Goal: Find specific page/section: Find specific page/section

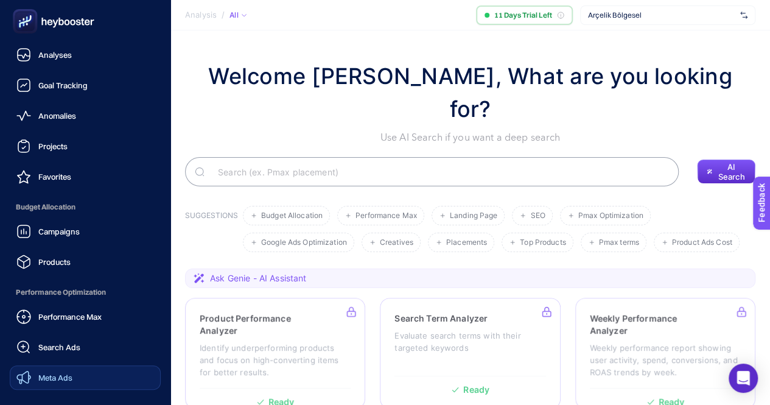
click at [59, 376] on span "Meta Ads" at bounding box center [55, 378] width 34 height 10
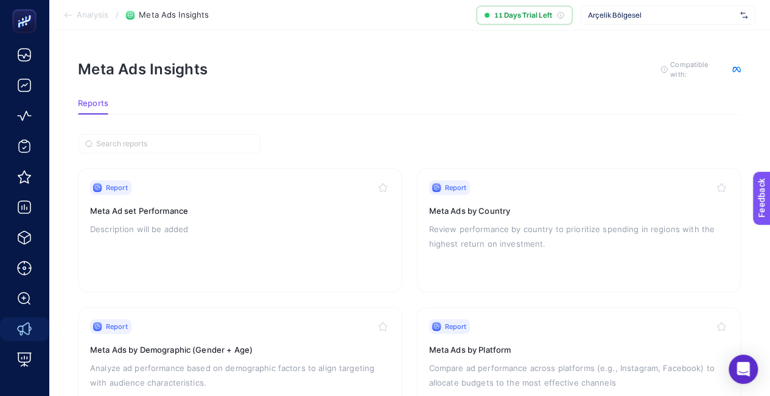
click at [686, 16] on span "Arçelik Bölgesel" at bounding box center [661, 15] width 147 height 10
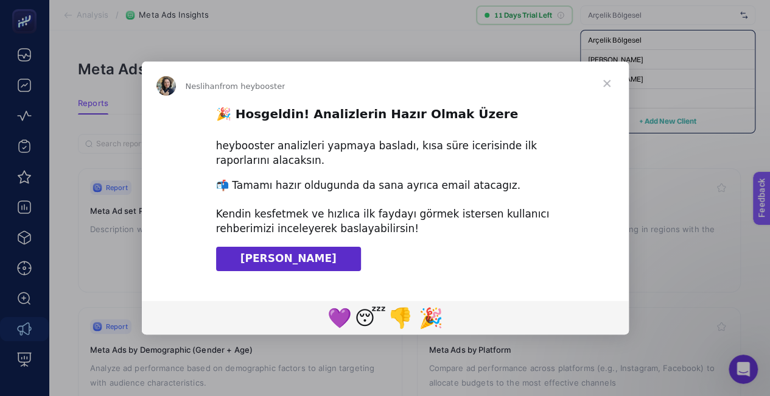
click at [606, 83] on span "Close" at bounding box center [607, 83] width 44 height 44
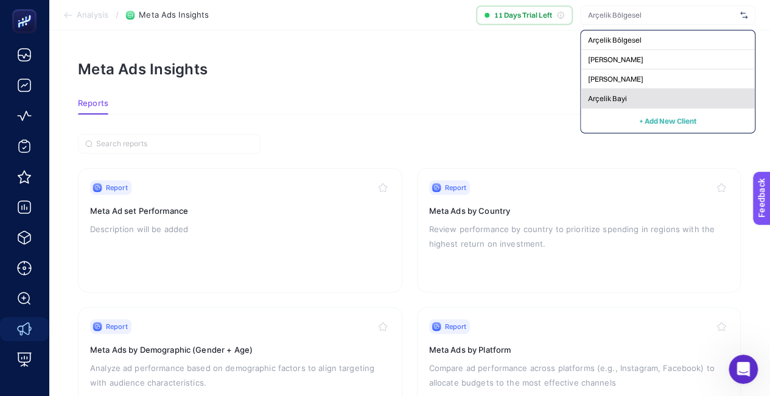
click at [614, 95] on span "Arçelik Bayi" at bounding box center [607, 99] width 39 height 10
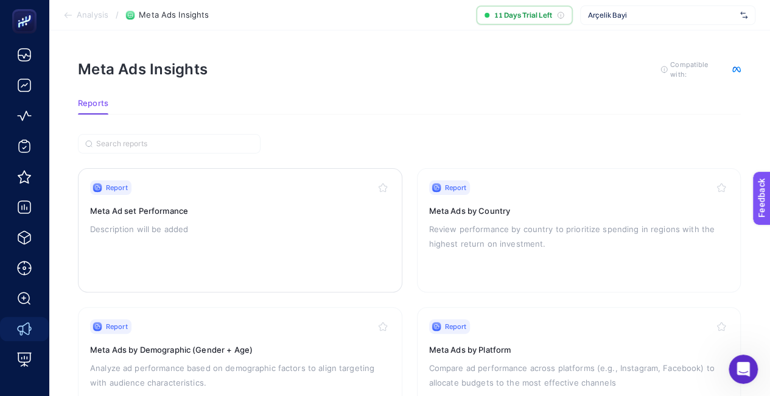
click at [215, 228] on p "Description will be added" at bounding box center [240, 229] width 300 height 15
